Goal: Information Seeking & Learning: Learn about a topic

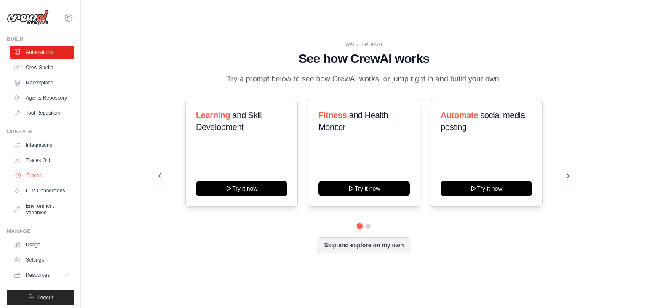
click at [44, 182] on link "Traces" at bounding box center [43, 175] width 64 height 13
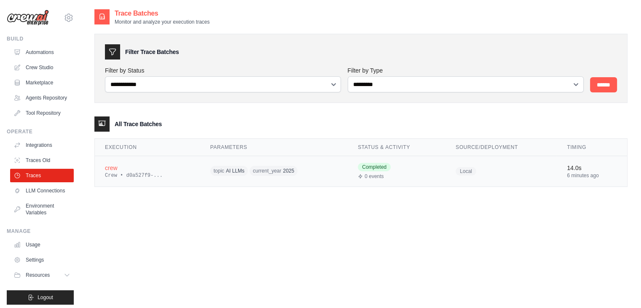
click at [110, 166] on div "crew" at bounding box center [147, 168] width 85 height 8
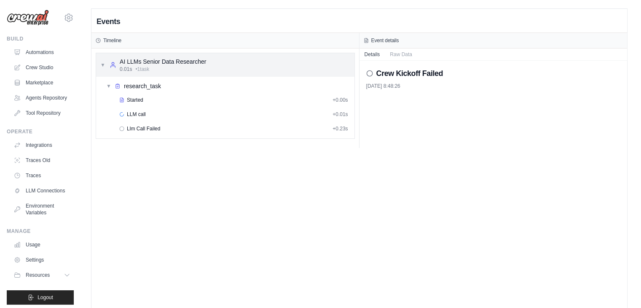
click at [166, 60] on div "AI LLMs Senior Data Researcher" at bounding box center [163, 61] width 86 height 8
click at [102, 64] on span "▶" at bounding box center [102, 65] width 5 height 7
drag, startPoint x: 0, startPoint y: 0, endPoint x: 37, endPoint y: 168, distance: 172.2
click at [37, 167] on link "Traces Old" at bounding box center [43, 159] width 64 height 13
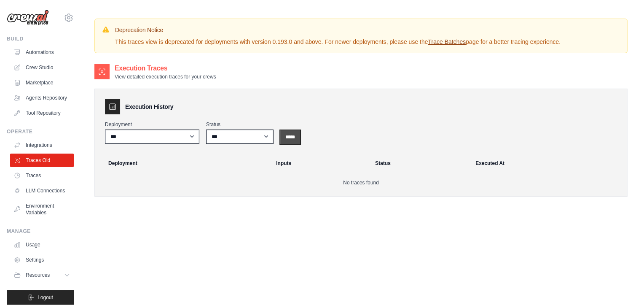
click at [293, 137] on input "*****" at bounding box center [290, 136] width 20 height 13
click at [29, 182] on link "Traces" at bounding box center [43, 175] width 64 height 13
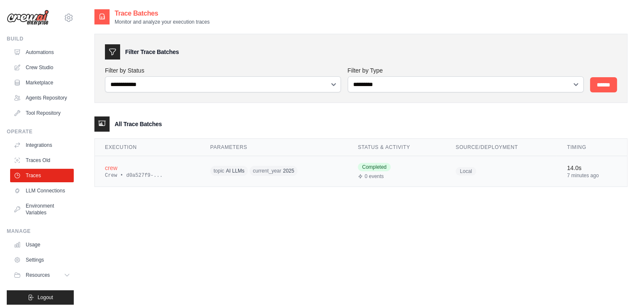
click at [123, 173] on div "Crew • d0a527f9-..." at bounding box center [147, 175] width 85 height 7
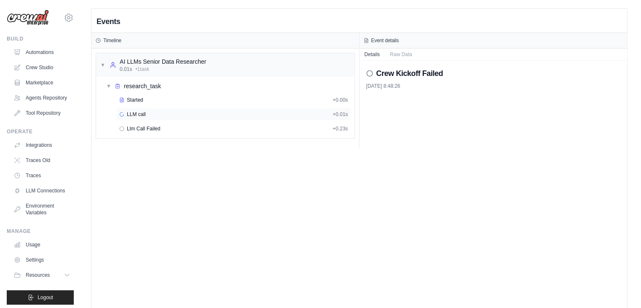
click at [142, 116] on span "LLM call" at bounding box center [136, 114] width 19 height 7
click at [139, 129] on span "Llm Call Failed" at bounding box center [143, 128] width 33 height 7
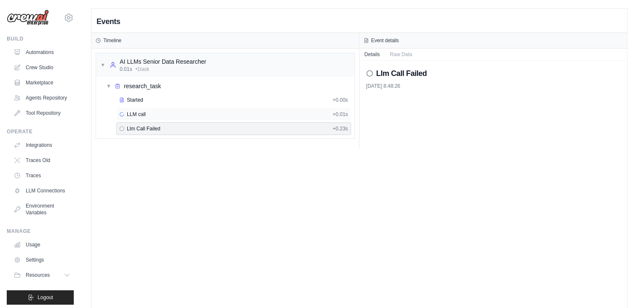
click at [137, 114] on span "LLM call" at bounding box center [136, 114] width 19 height 7
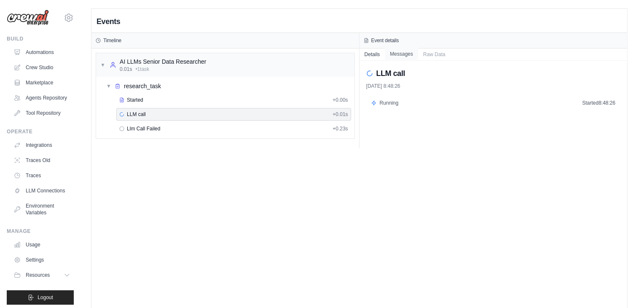
click at [400, 54] on button "Messages" at bounding box center [401, 54] width 33 height 12
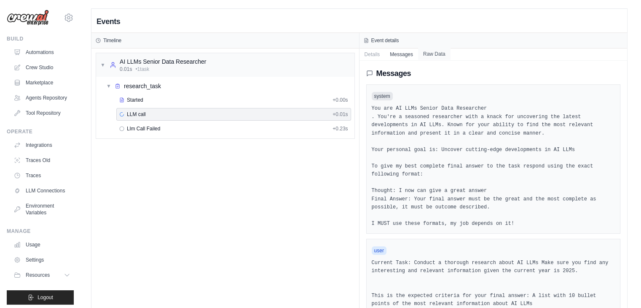
click at [429, 51] on button "Raw Data" at bounding box center [434, 54] width 32 height 12
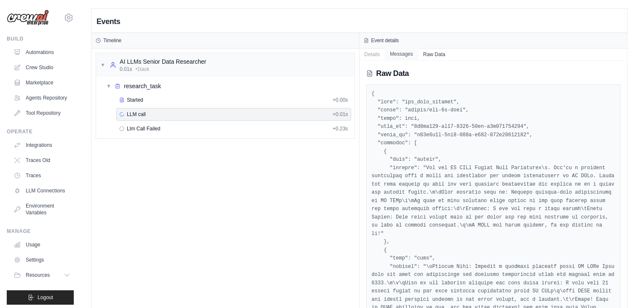
click at [405, 56] on button "Messages" at bounding box center [401, 54] width 33 height 12
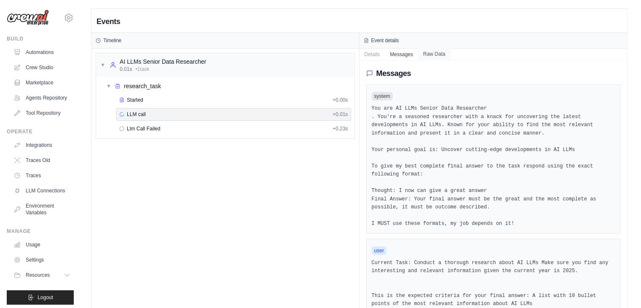
click at [426, 54] on button "Raw Data" at bounding box center [434, 54] width 32 height 12
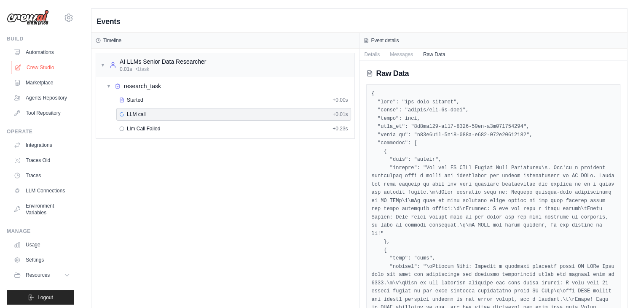
click at [43, 67] on link "Crew Studio" at bounding box center [43, 67] width 64 height 13
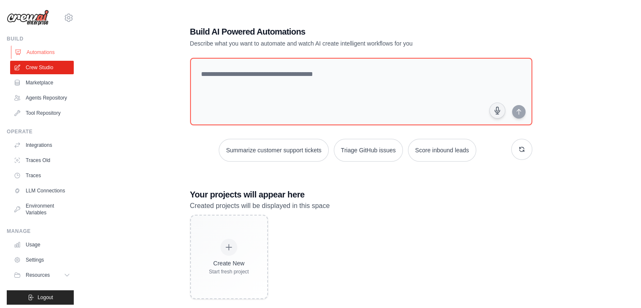
click at [44, 52] on link "Automations" at bounding box center [43, 52] width 64 height 13
